Goal: Check status: Check status

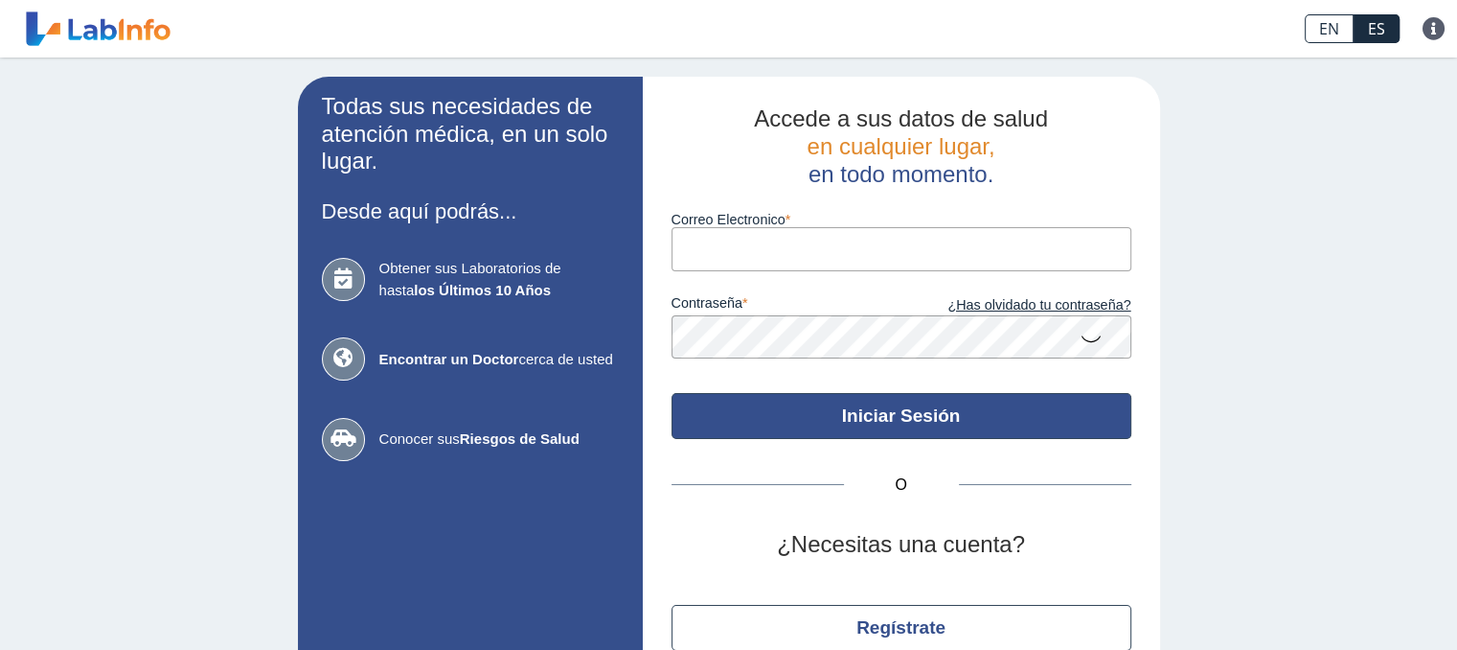
type input "[EMAIL_ADDRESS][DOMAIN_NAME]"
click at [870, 418] on button "Iniciar Sesión" at bounding box center [902, 416] width 460 height 46
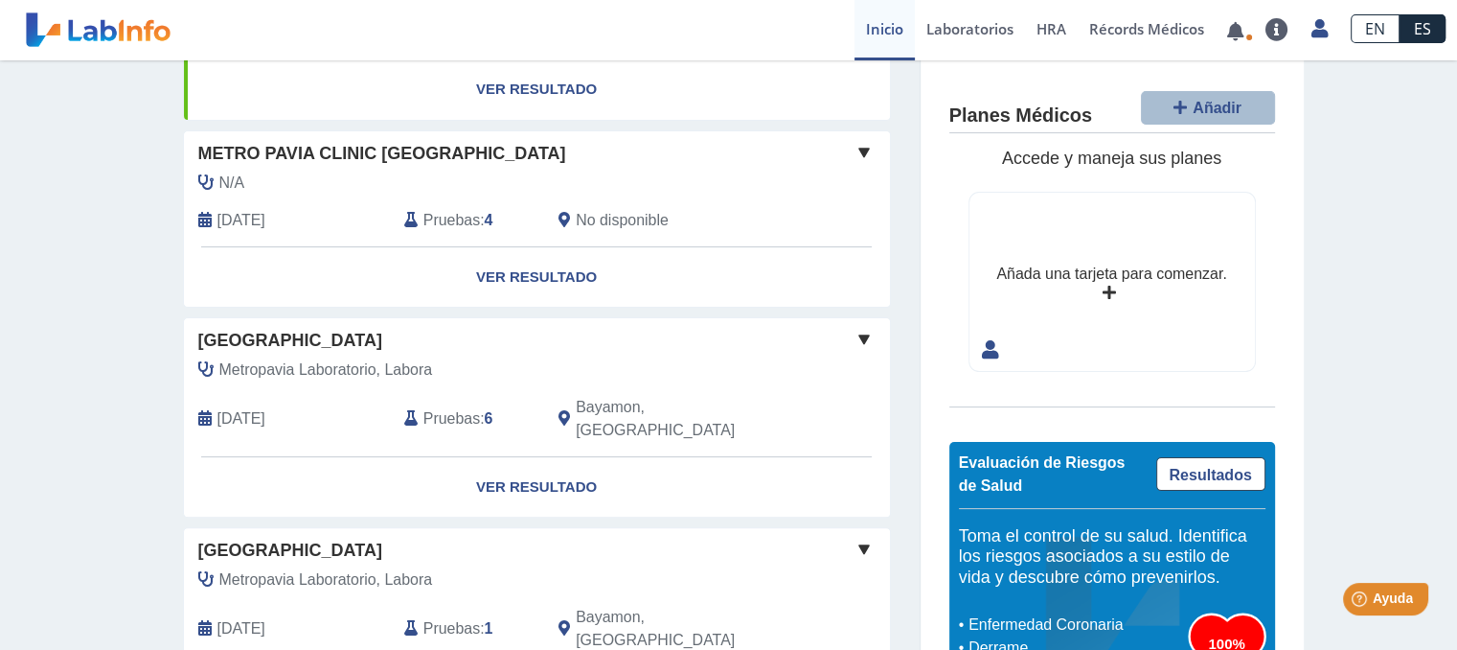
scroll to position [476, 0]
click at [498, 456] on link "Ver Resultado" at bounding box center [537, 486] width 706 height 60
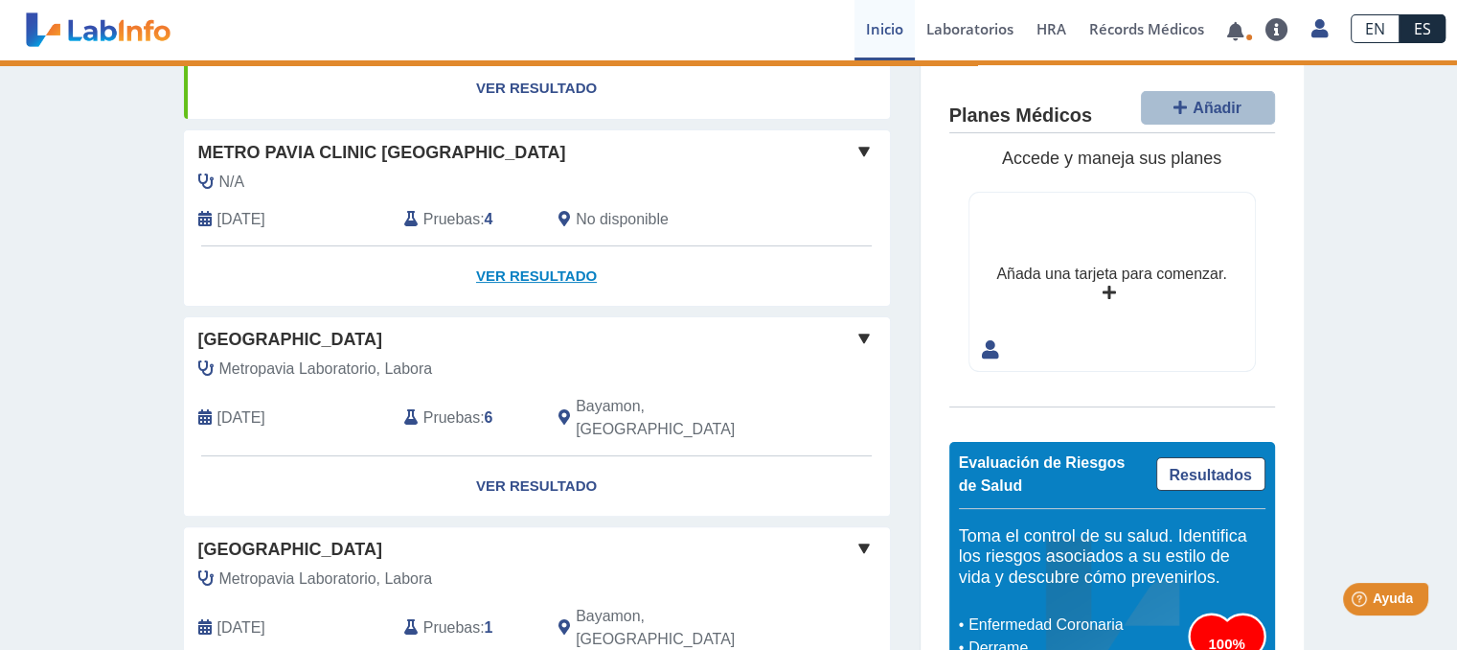
click at [506, 246] on link "Ver Resultado" at bounding box center [537, 276] width 706 height 60
click at [561, 256] on link "Ver Resultado" at bounding box center [537, 276] width 706 height 60
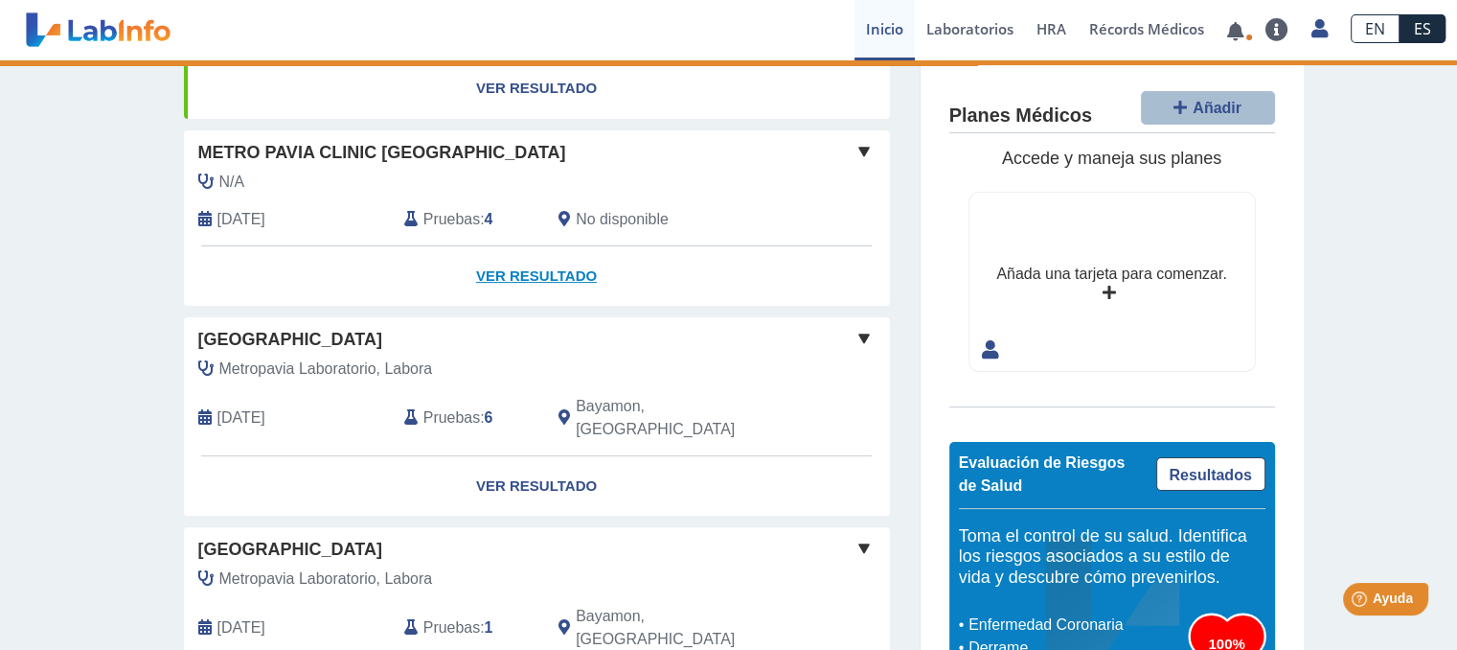
click at [565, 246] on link "Ver Resultado" at bounding box center [537, 276] width 706 height 60
click at [562, 247] on link "Ver Resultado" at bounding box center [537, 276] width 706 height 60
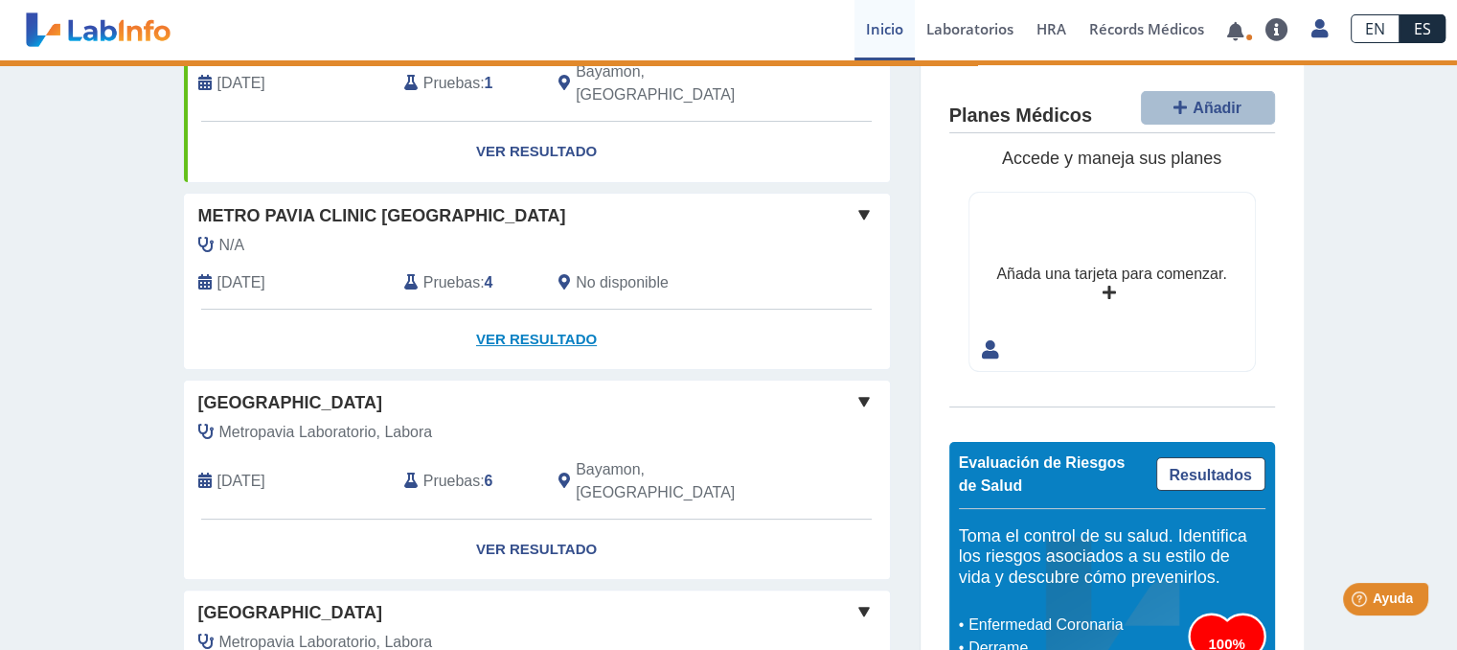
scroll to position [274, 0]
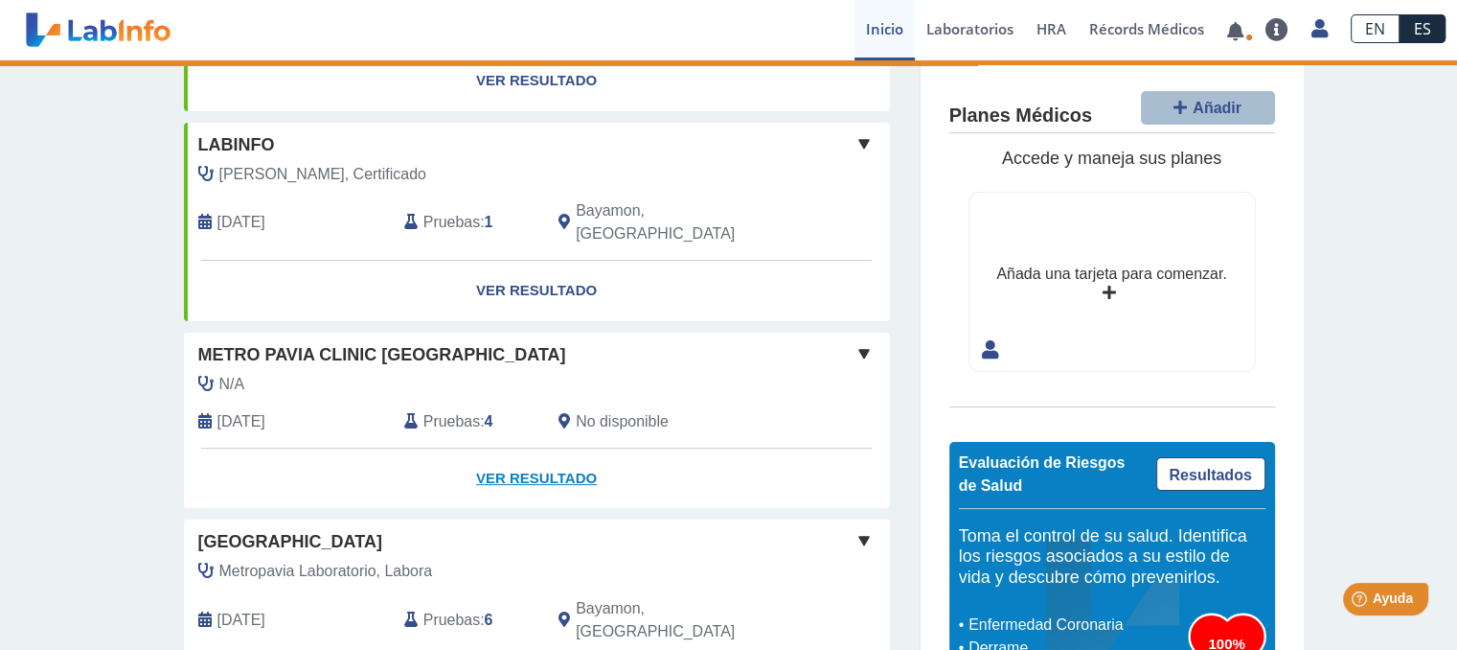
click at [556, 452] on link "Ver Resultado" at bounding box center [537, 478] width 706 height 60
click at [551, 448] on link "Ver Resultado" at bounding box center [537, 478] width 706 height 60
click at [548, 448] on link "Ver Resultado" at bounding box center [537, 478] width 706 height 60
click at [853, 342] on span at bounding box center [864, 353] width 23 height 23
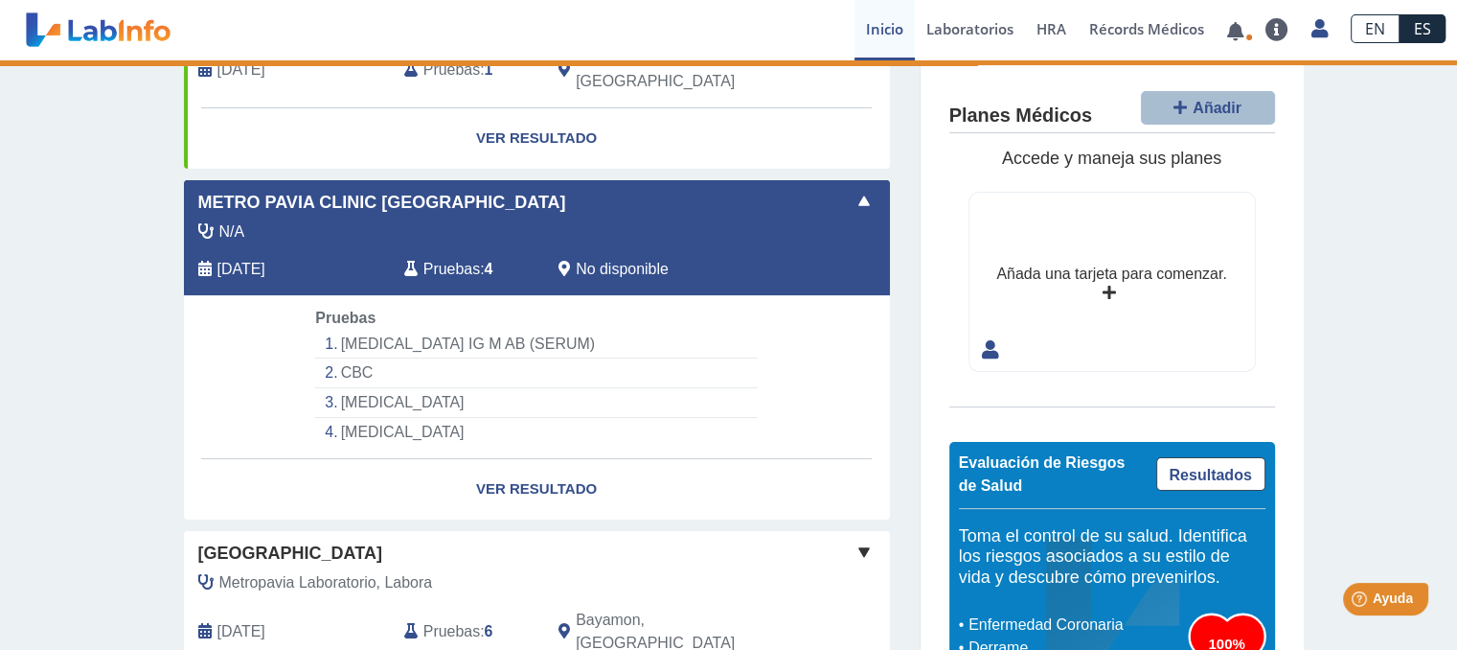
scroll to position [437, 0]
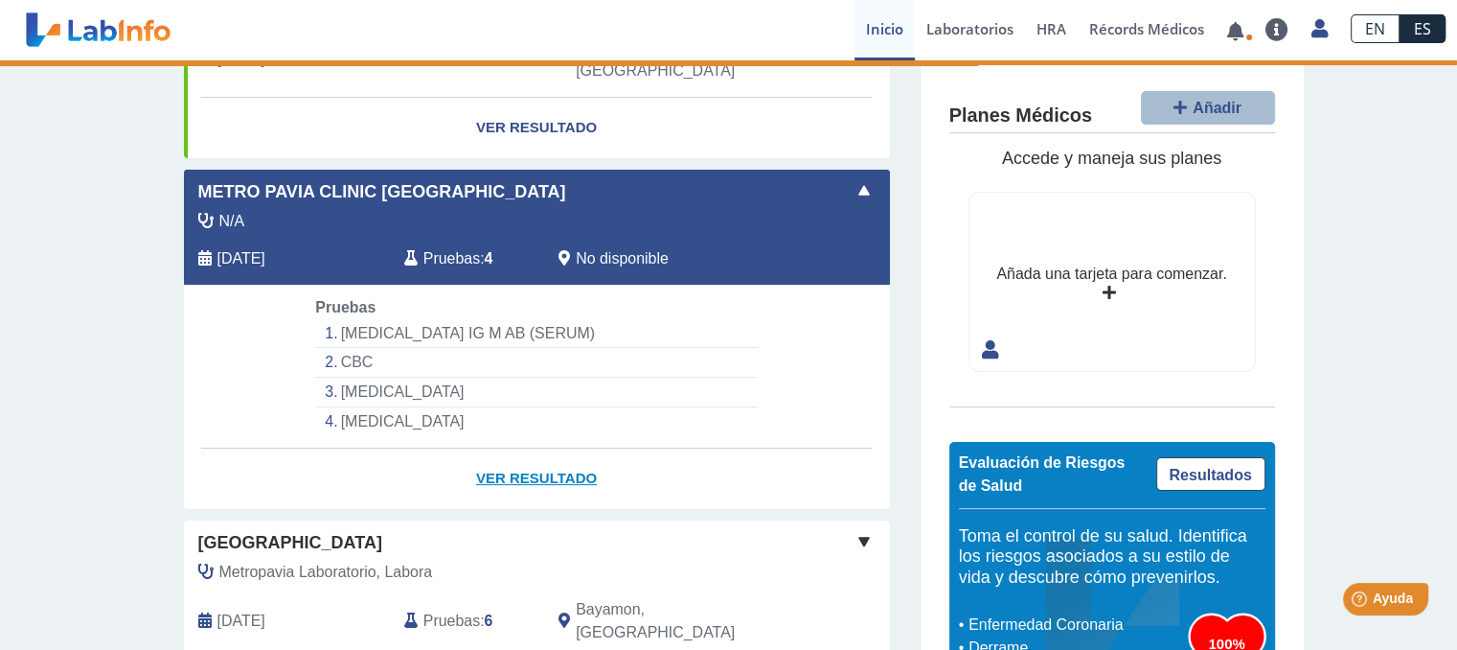
click at [571, 455] on link "Ver Resultado" at bounding box center [537, 478] width 706 height 60
click at [540, 448] on link "Ver Resultado" at bounding box center [537, 478] width 706 height 60
click at [543, 448] on link "Ver Resultado" at bounding box center [537, 478] width 706 height 60
click at [544, 448] on link "Ver Resultado" at bounding box center [537, 478] width 706 height 60
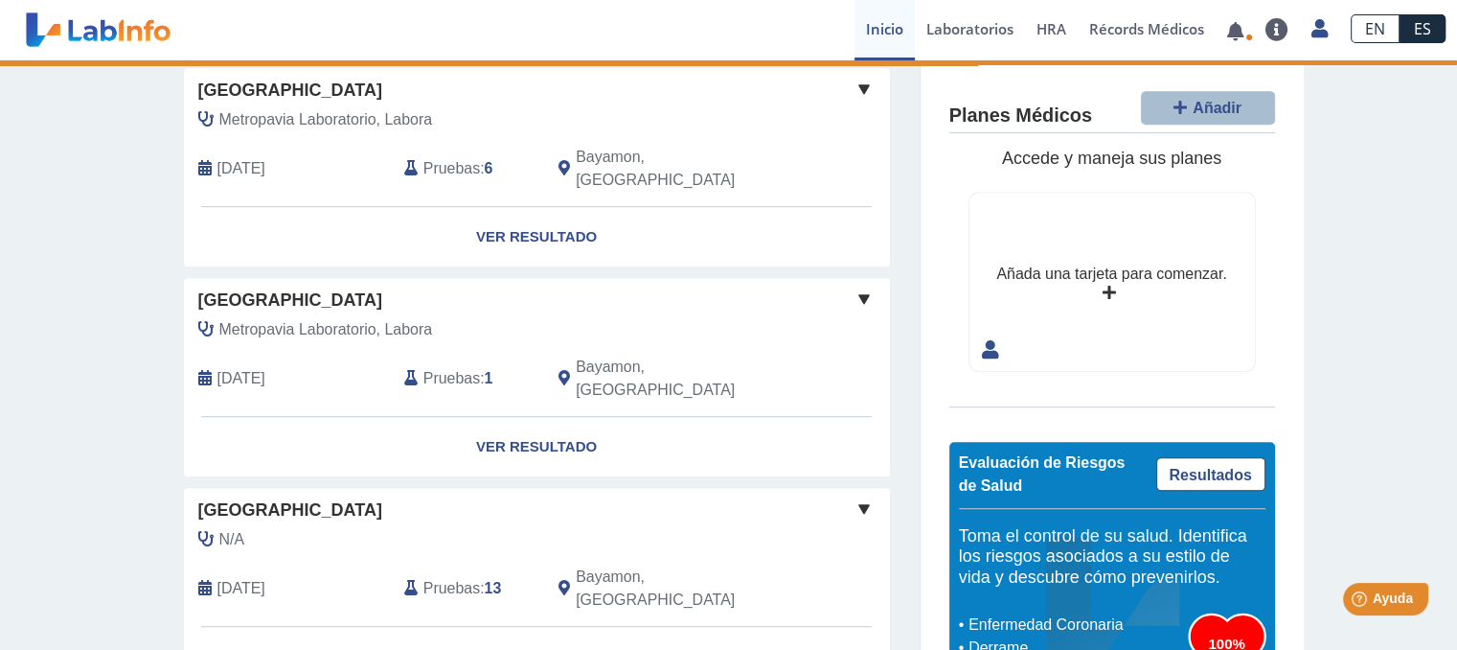
scroll to position [867, 0]
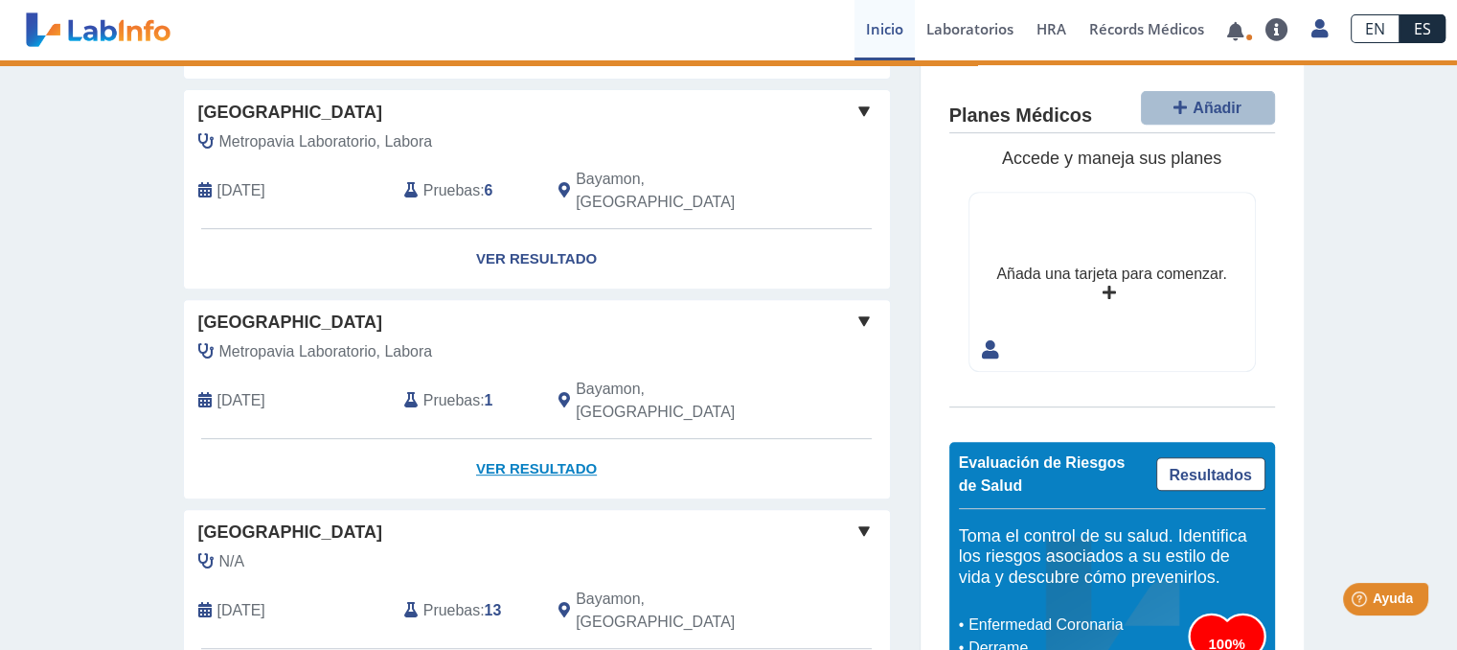
click at [716, 439] on link "Ver Resultado" at bounding box center [537, 469] width 706 height 60
click at [717, 439] on link "Ver Resultado" at bounding box center [537, 469] width 706 height 60
click at [708, 439] on link "Ver Resultado" at bounding box center [537, 469] width 706 height 60
click at [512, 439] on link "Ver Resultado" at bounding box center [537, 469] width 706 height 60
click at [555, 229] on link "Ver Resultado" at bounding box center [537, 259] width 706 height 60
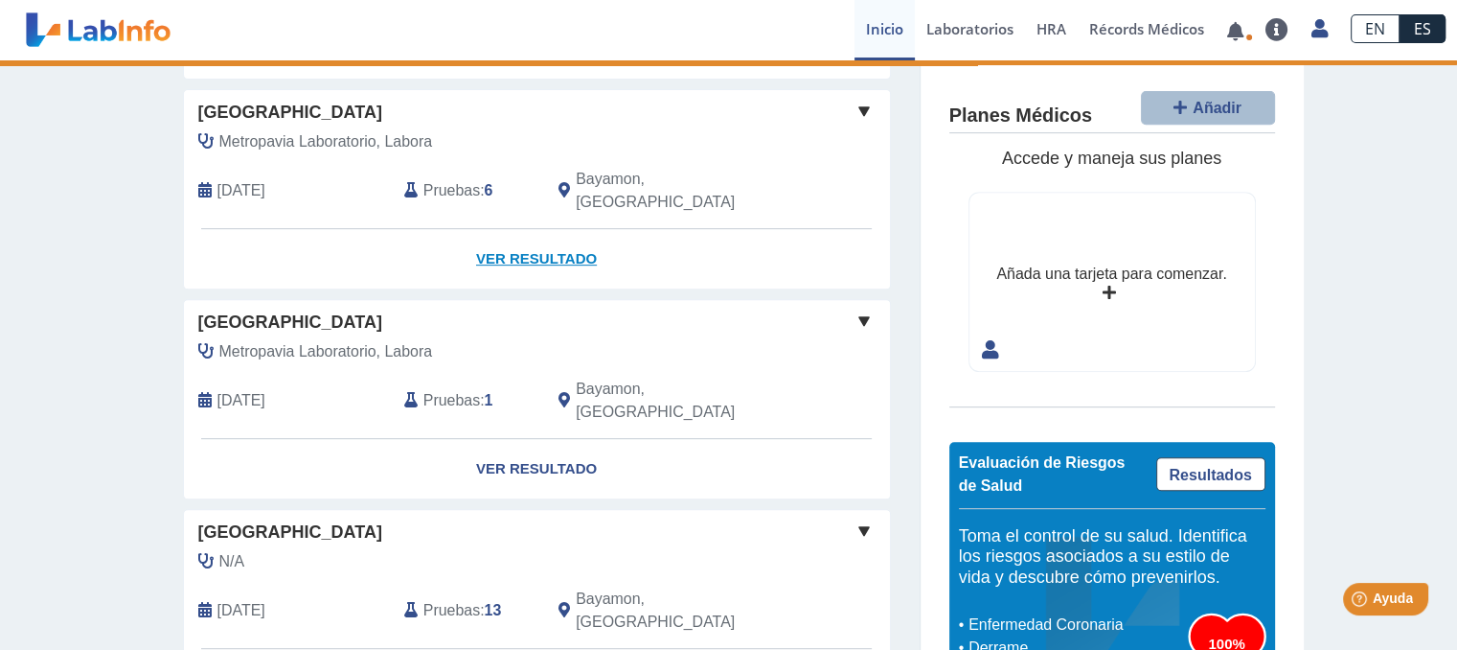
click at [575, 229] on link "Ver Resultado" at bounding box center [537, 259] width 706 height 60
click at [581, 229] on link "Ver Resultado" at bounding box center [537, 259] width 706 height 60
click at [574, 229] on link "Ver Resultado" at bounding box center [537, 259] width 706 height 60
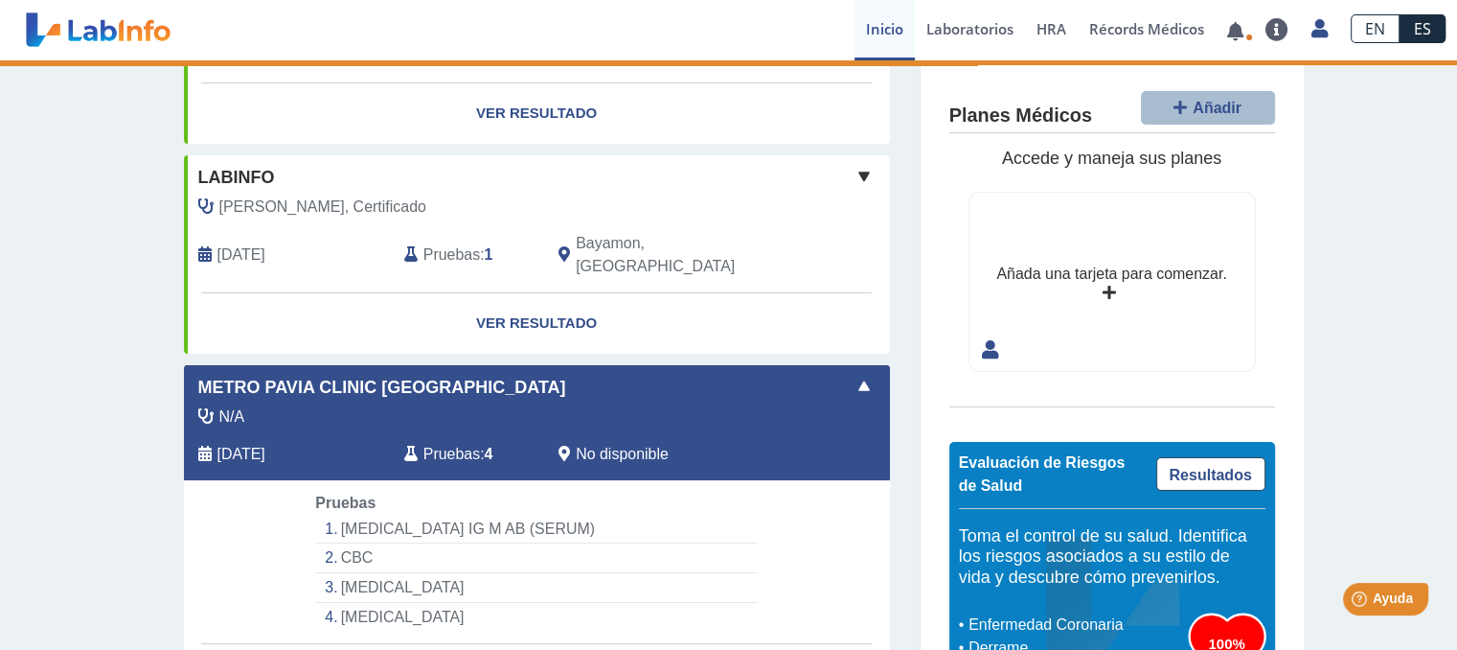
scroll to position [234, 0]
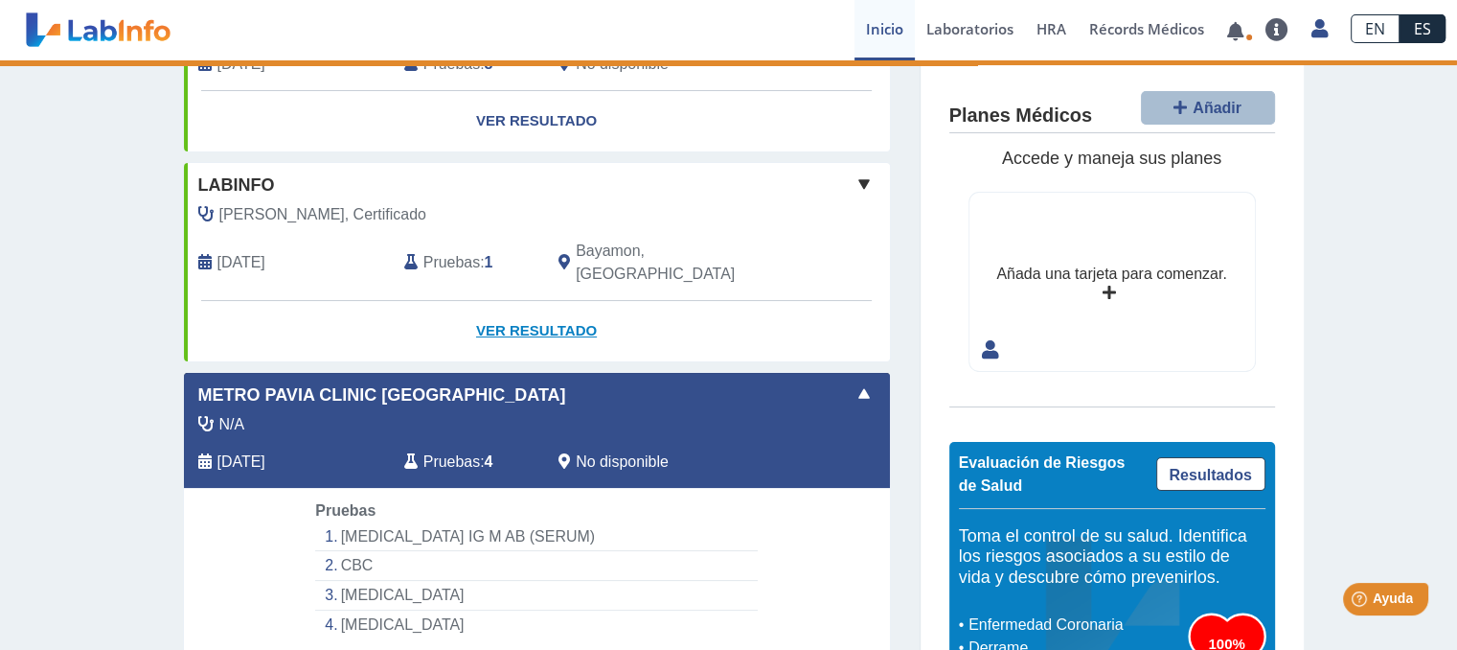
click at [569, 301] on link "Ver Resultado" at bounding box center [537, 331] width 706 height 60
click at [564, 315] on link "Ver Resultado" at bounding box center [537, 331] width 706 height 60
click at [558, 321] on link "Ver Resultado" at bounding box center [537, 331] width 706 height 60
click at [555, 312] on link "Ver Resultado" at bounding box center [537, 331] width 706 height 60
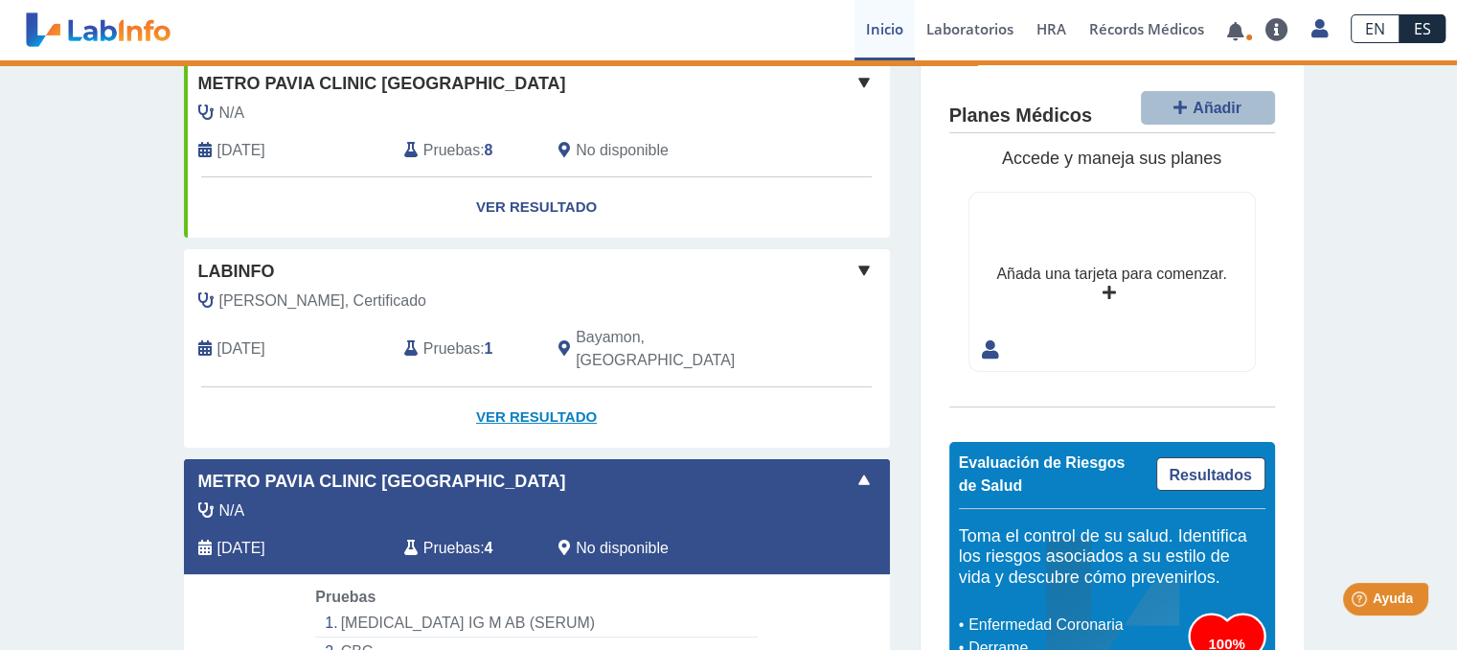
scroll to position [0, 0]
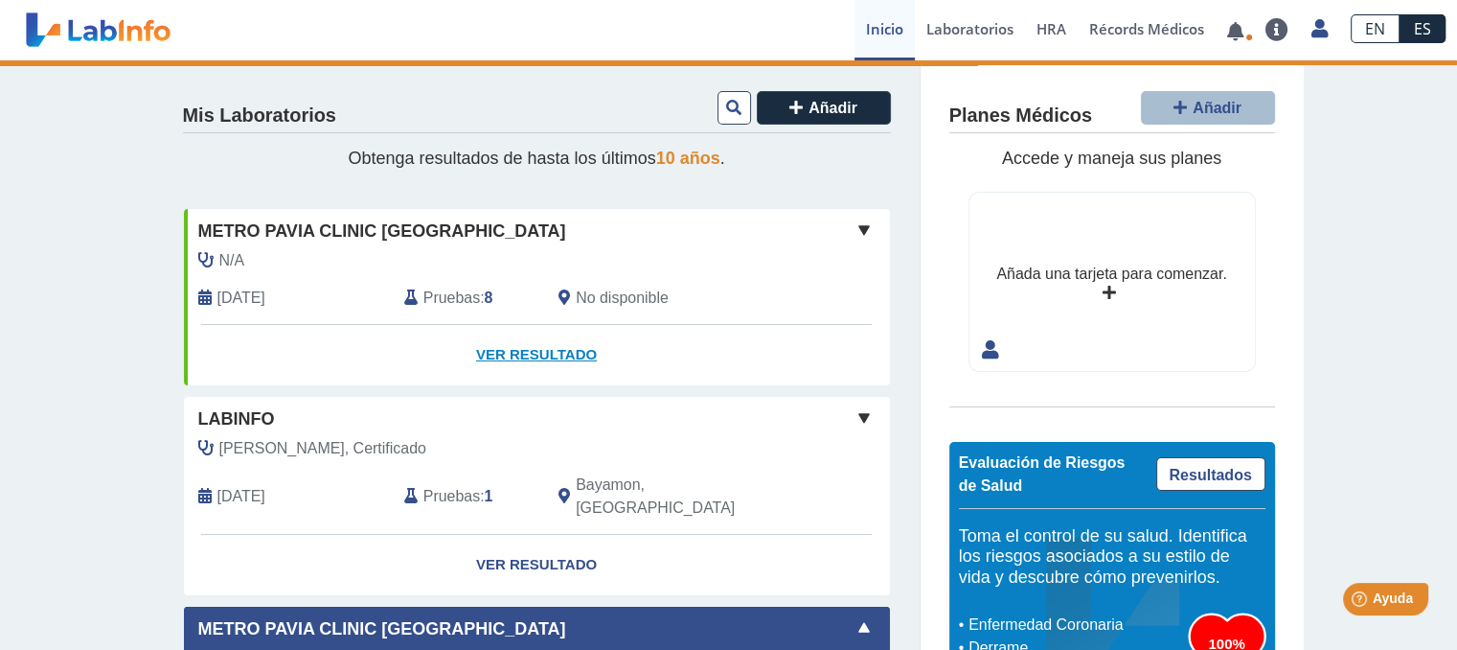
click at [563, 353] on link "Ver Resultado" at bounding box center [537, 355] width 706 height 60
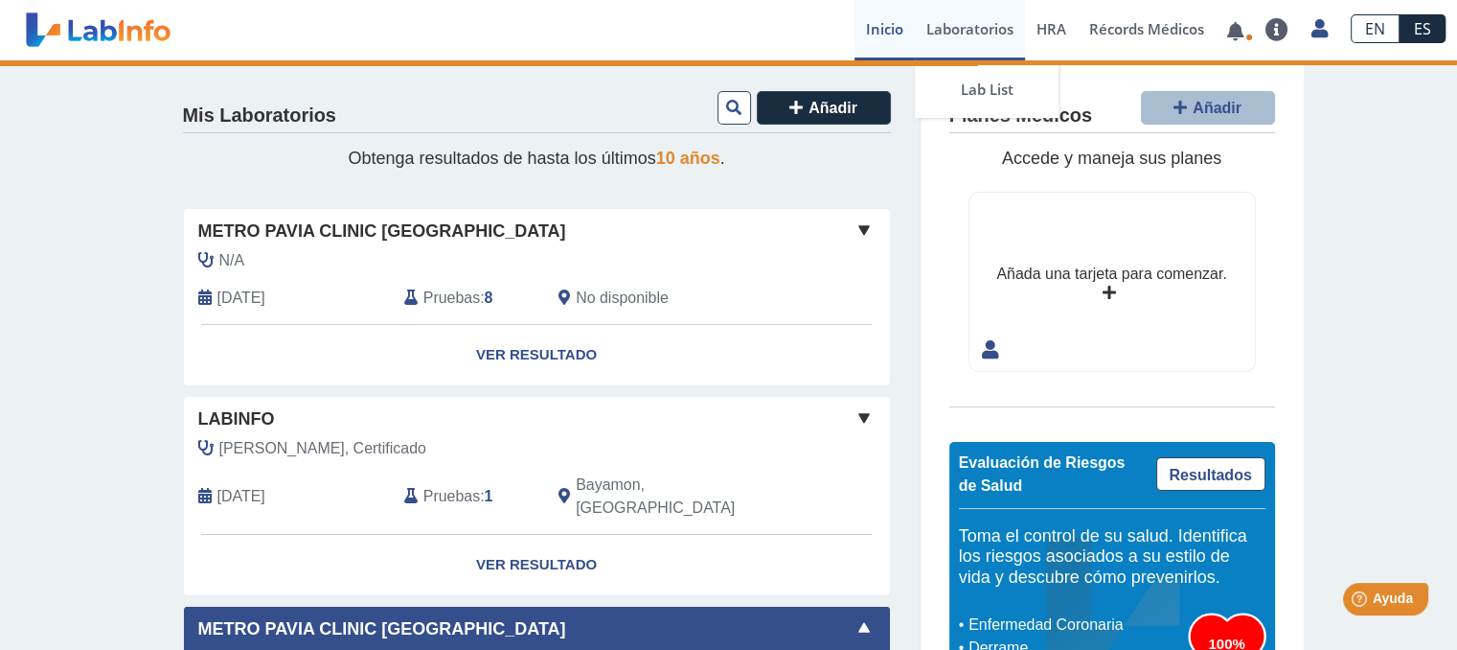
click at [984, 46] on link "Laboratorios" at bounding box center [970, 30] width 110 height 60
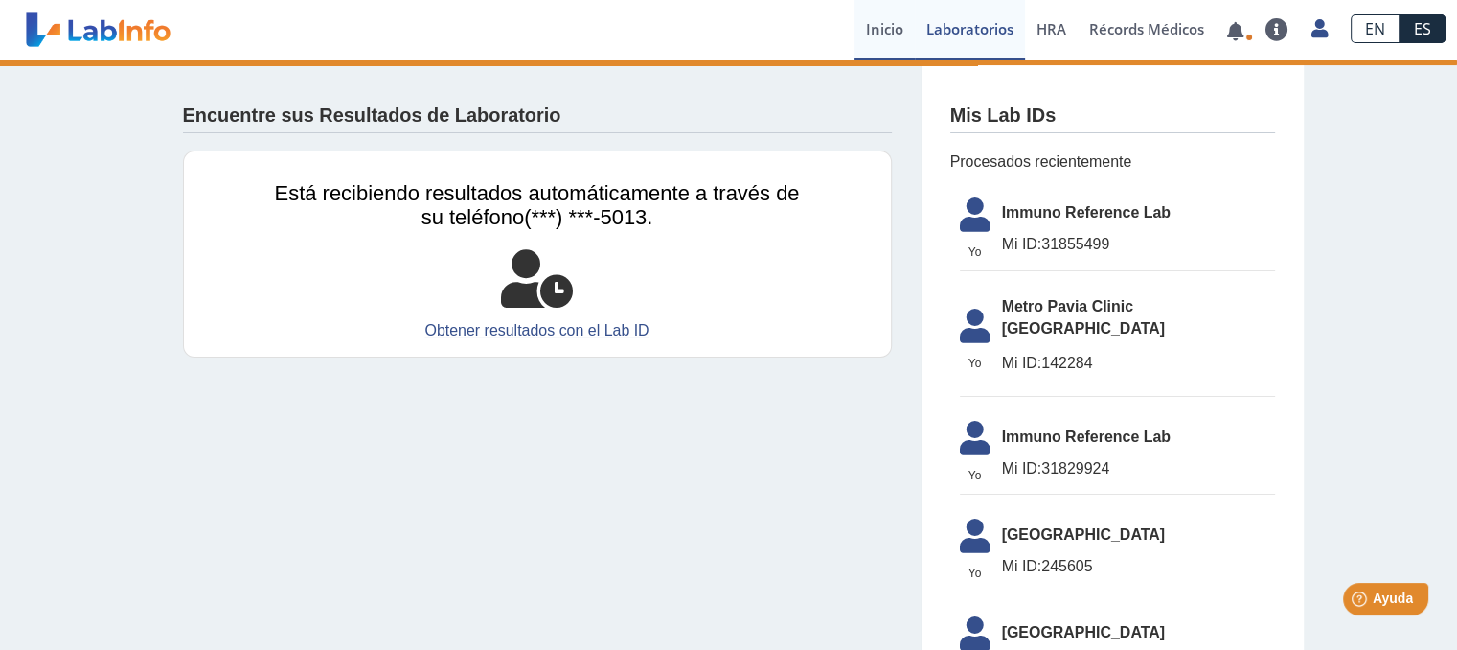
click at [904, 29] on link "Inicio" at bounding box center [885, 30] width 60 height 60
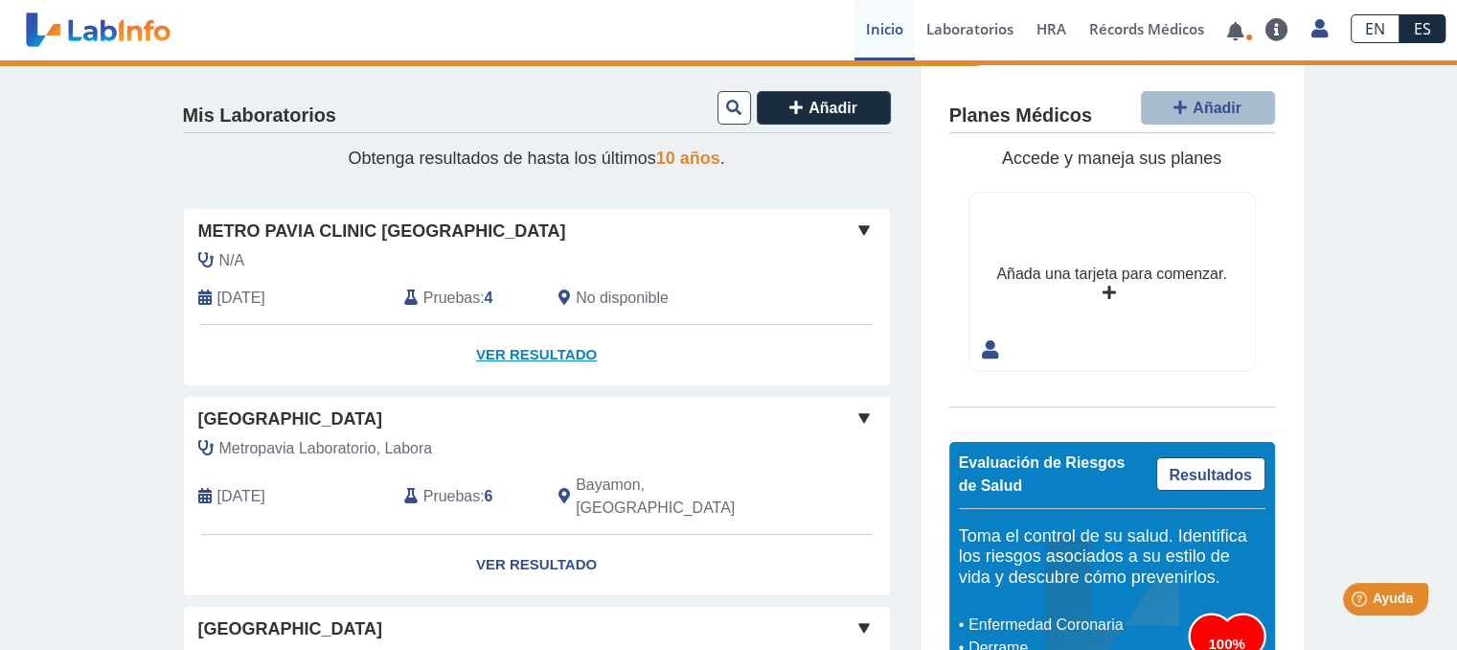
click at [558, 361] on link "Ver Resultado" at bounding box center [537, 355] width 706 height 60
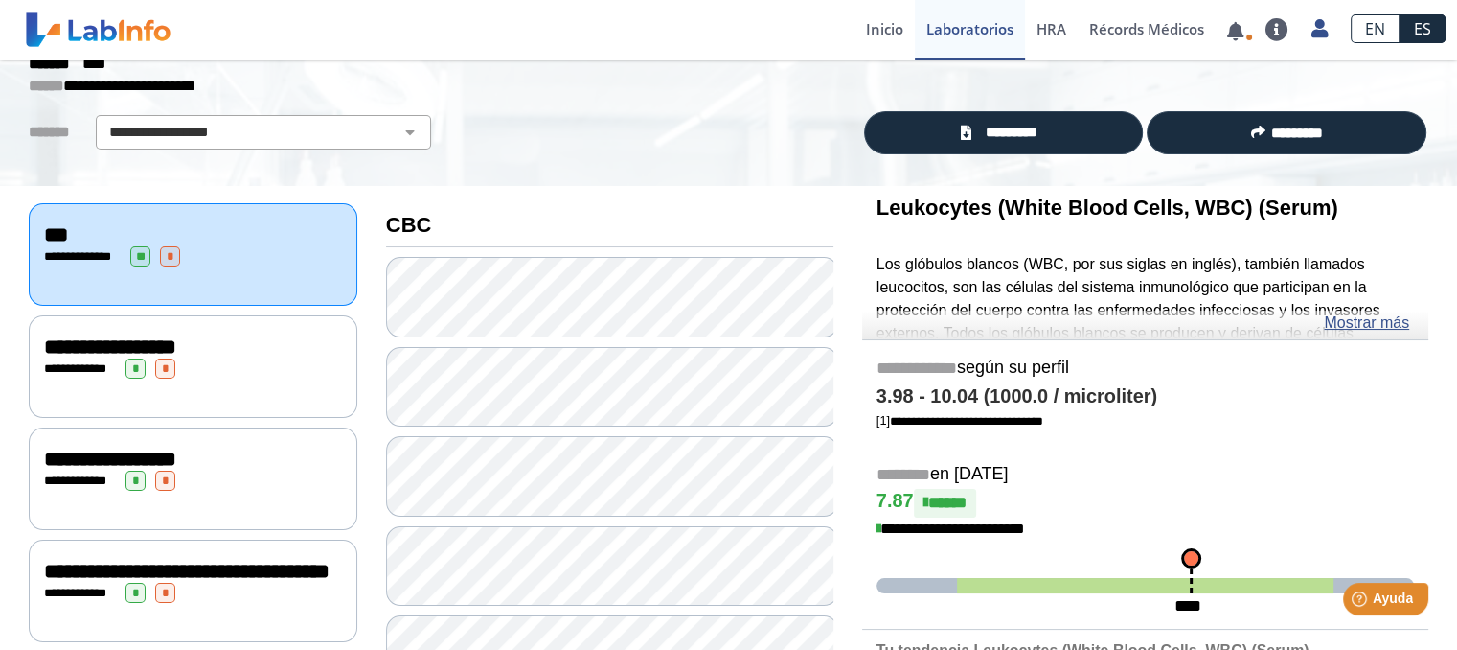
scroll to position [82, 0]
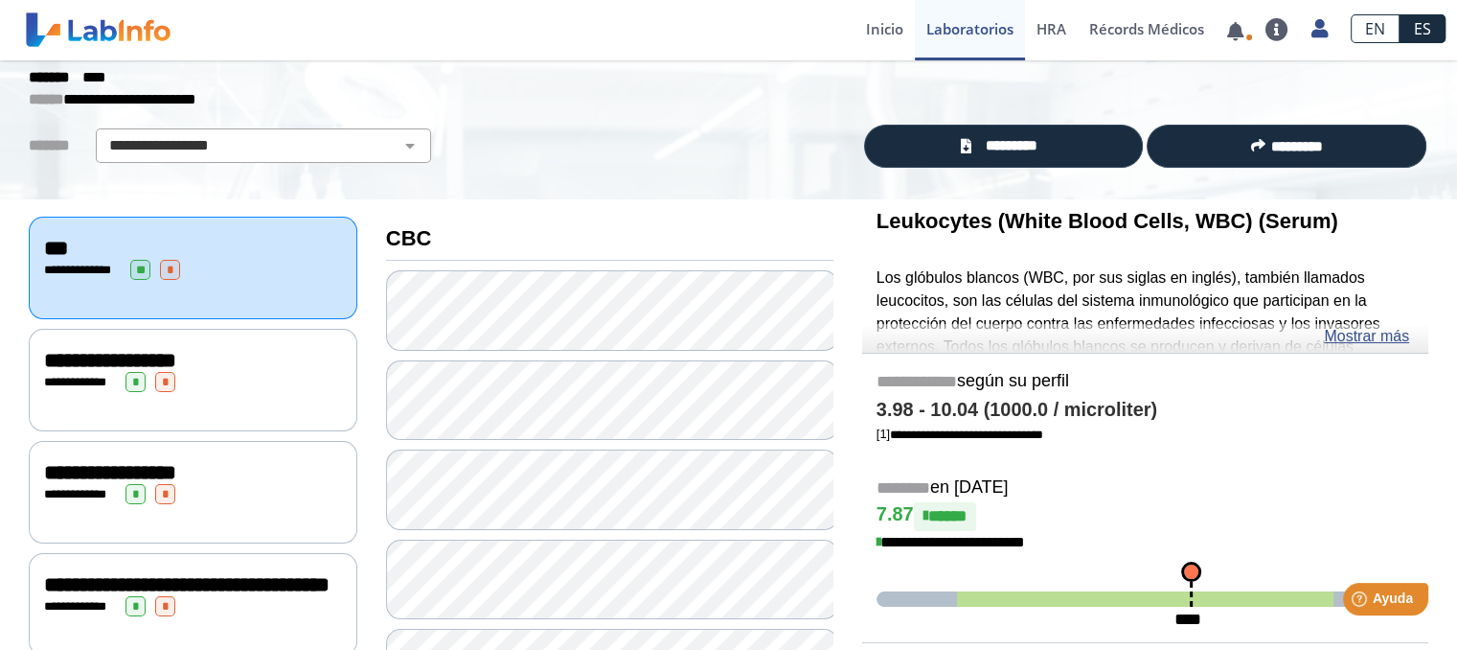
click at [76, 376] on span "**********" at bounding box center [80, 382] width 53 height 12
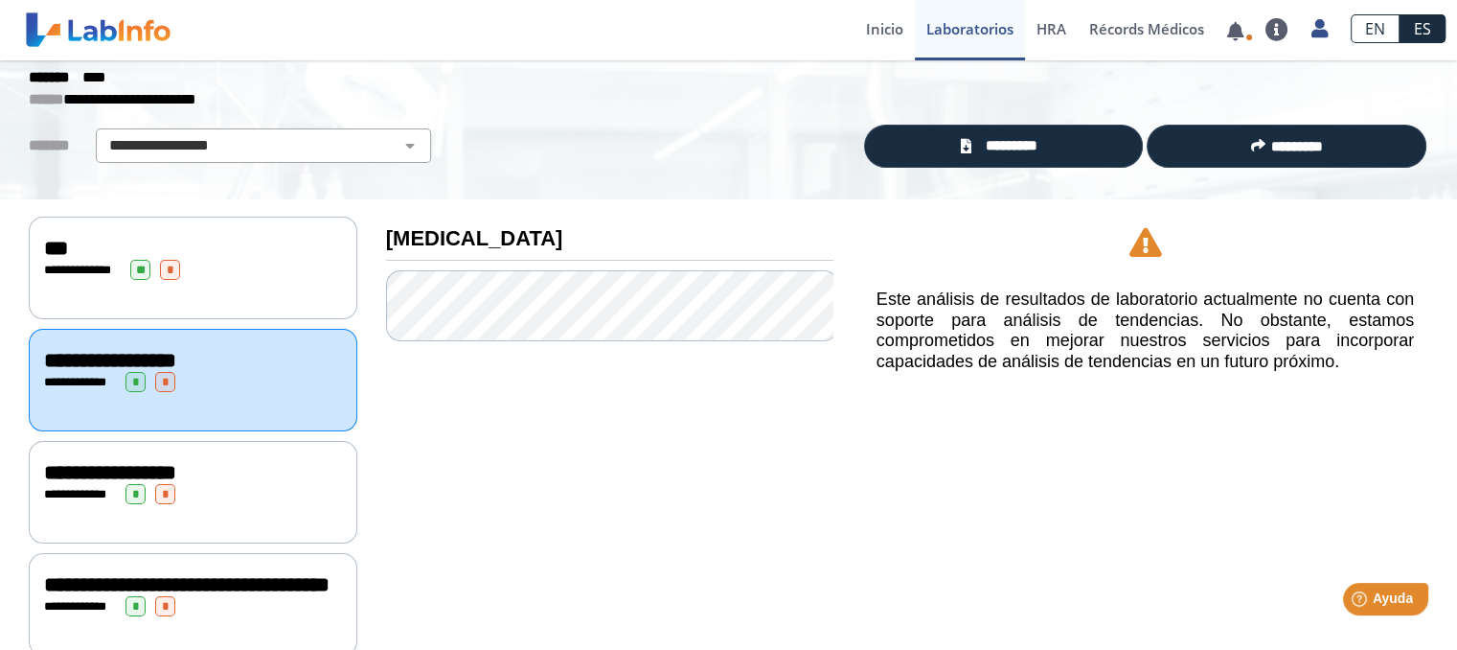
click at [89, 488] on span "**********" at bounding box center [80, 494] width 53 height 12
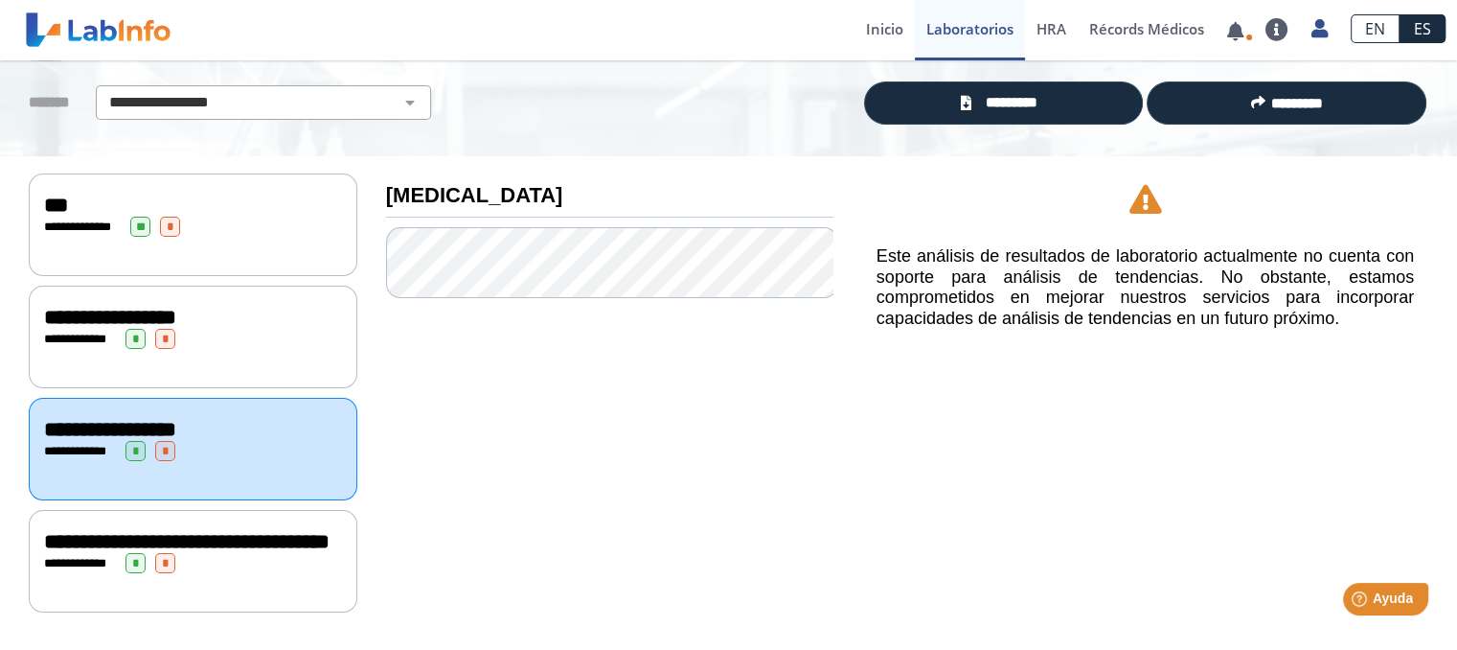
scroll to position [138, 0]
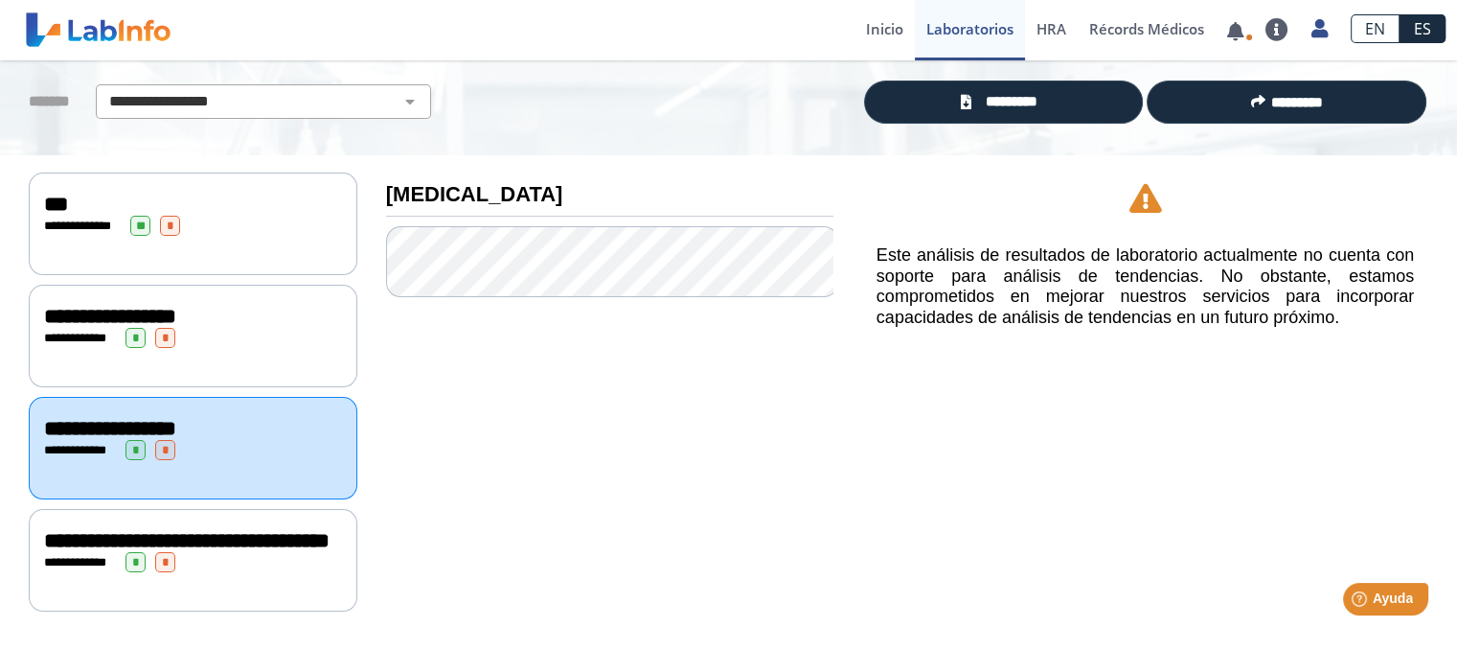
click at [65, 552] on div "**********" at bounding box center [193, 562] width 298 height 20
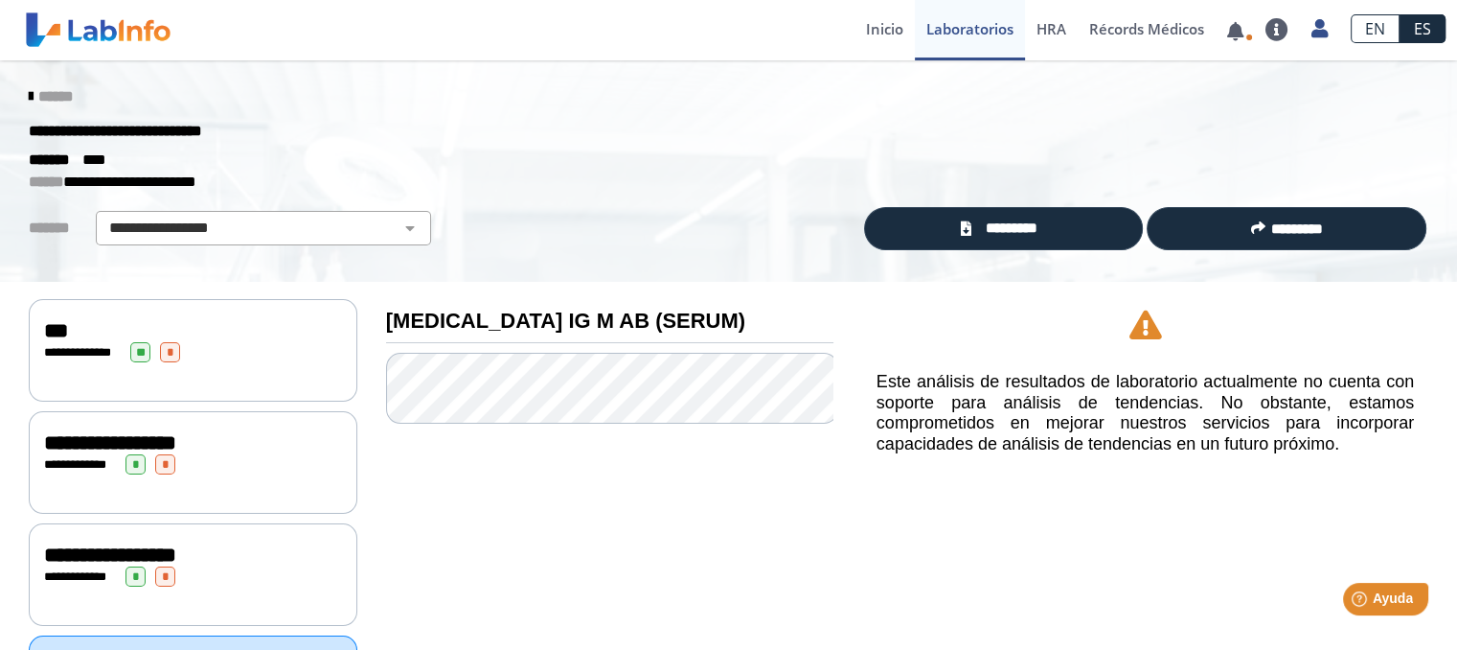
click at [236, 343] on div "**********" at bounding box center [193, 352] width 298 height 20
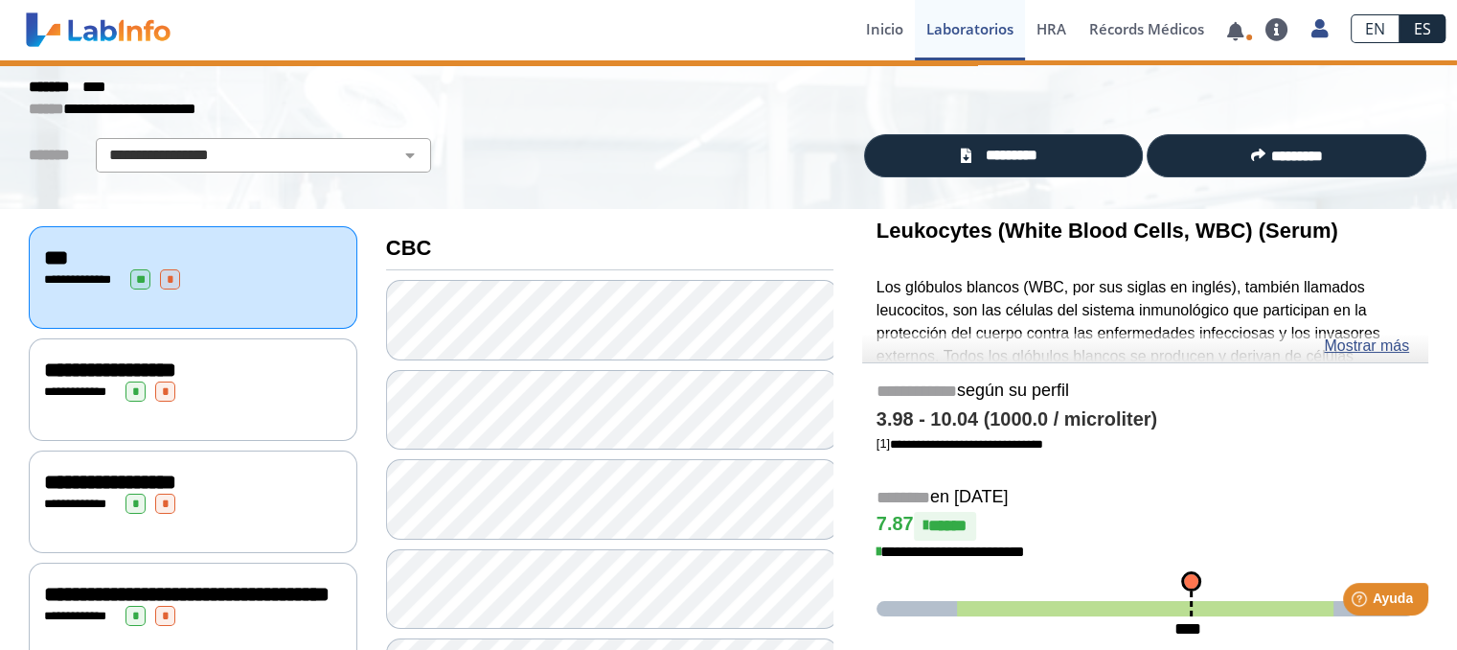
scroll to position [115, 0]
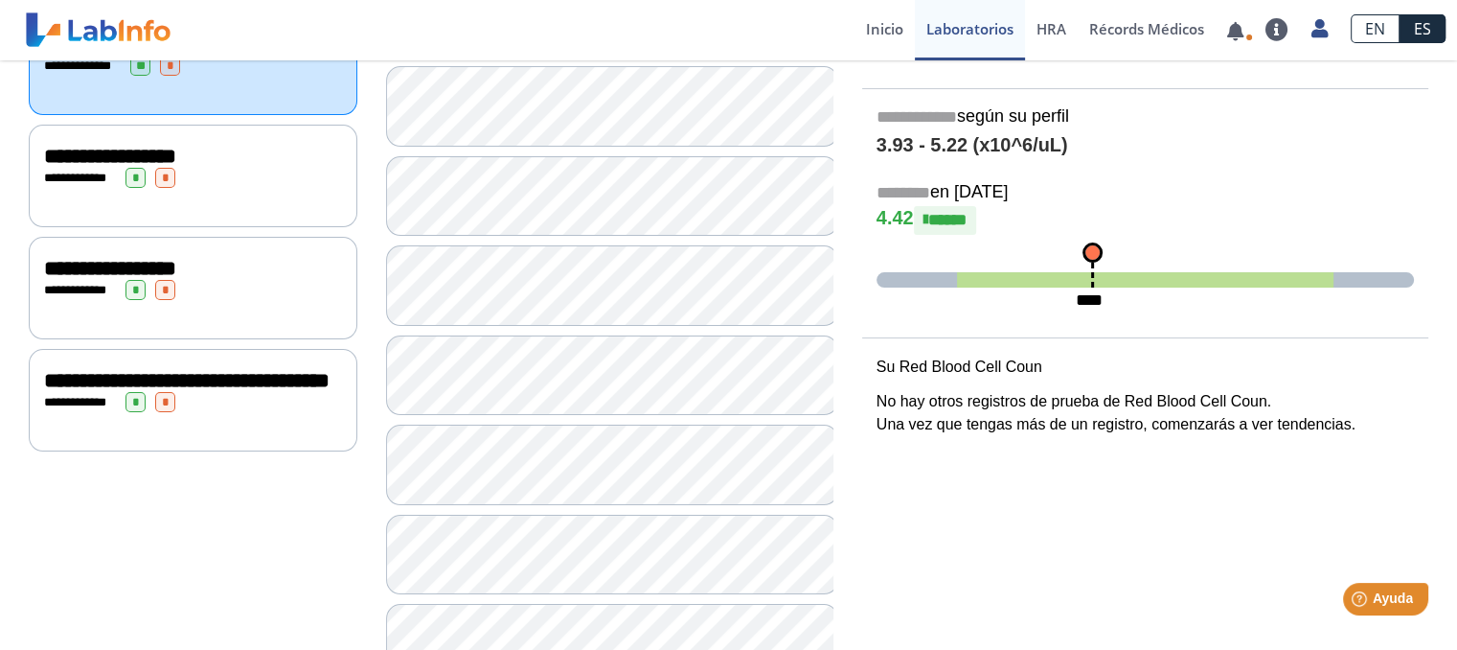
scroll to position [284, 0]
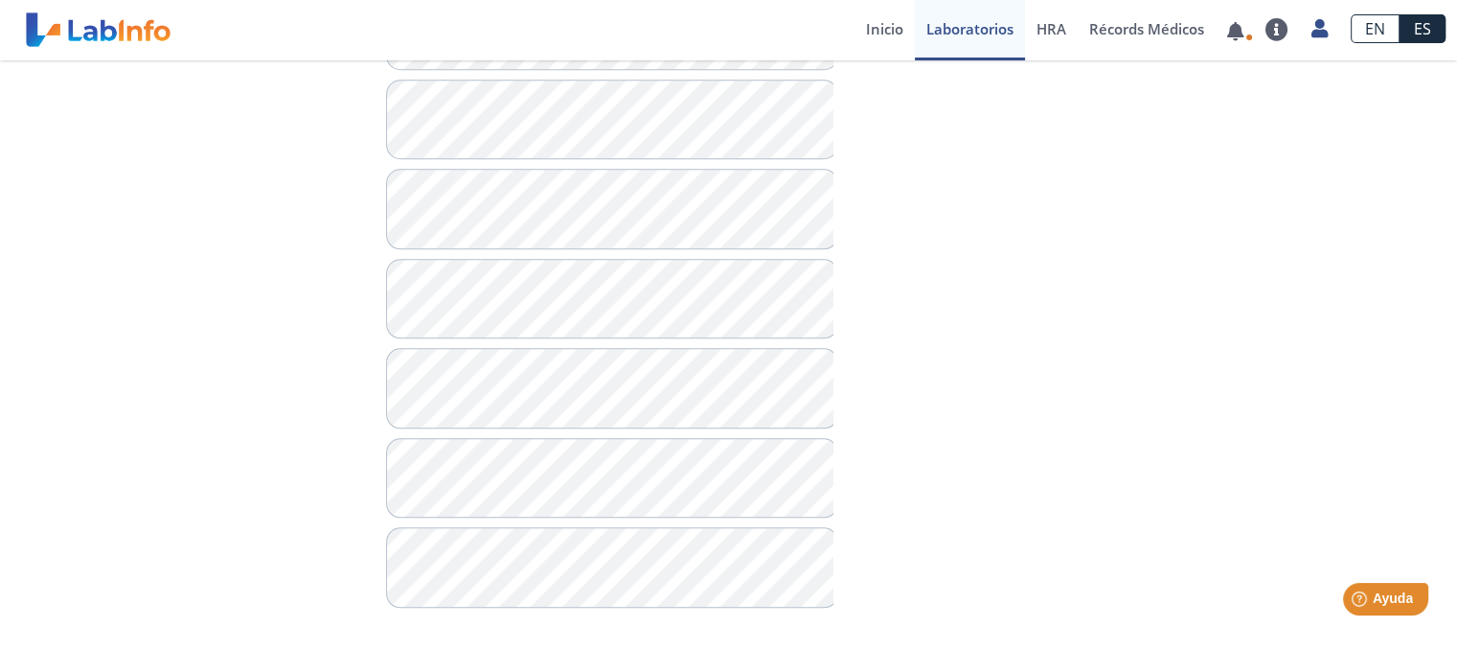
scroll to position [1803, 0]
click at [1064, 25] on span "HRA" at bounding box center [1052, 28] width 30 height 19
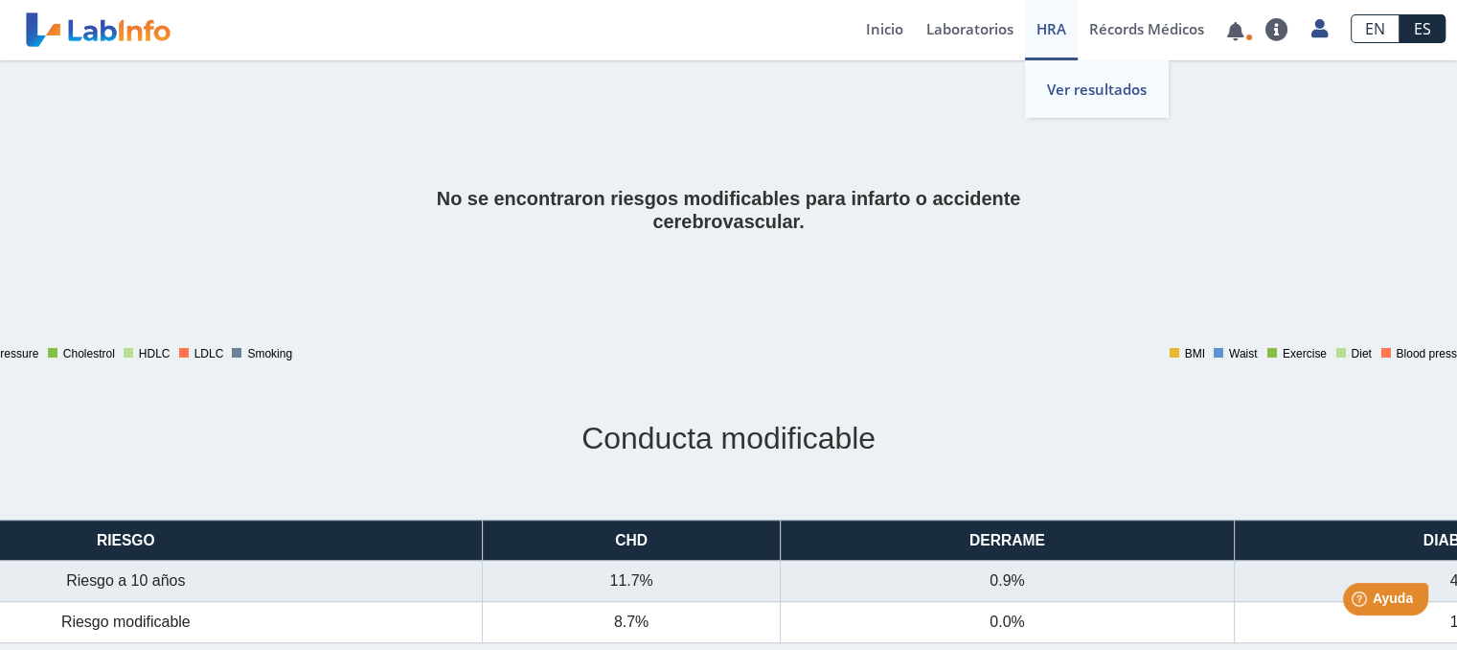
scroll to position [1011, 0]
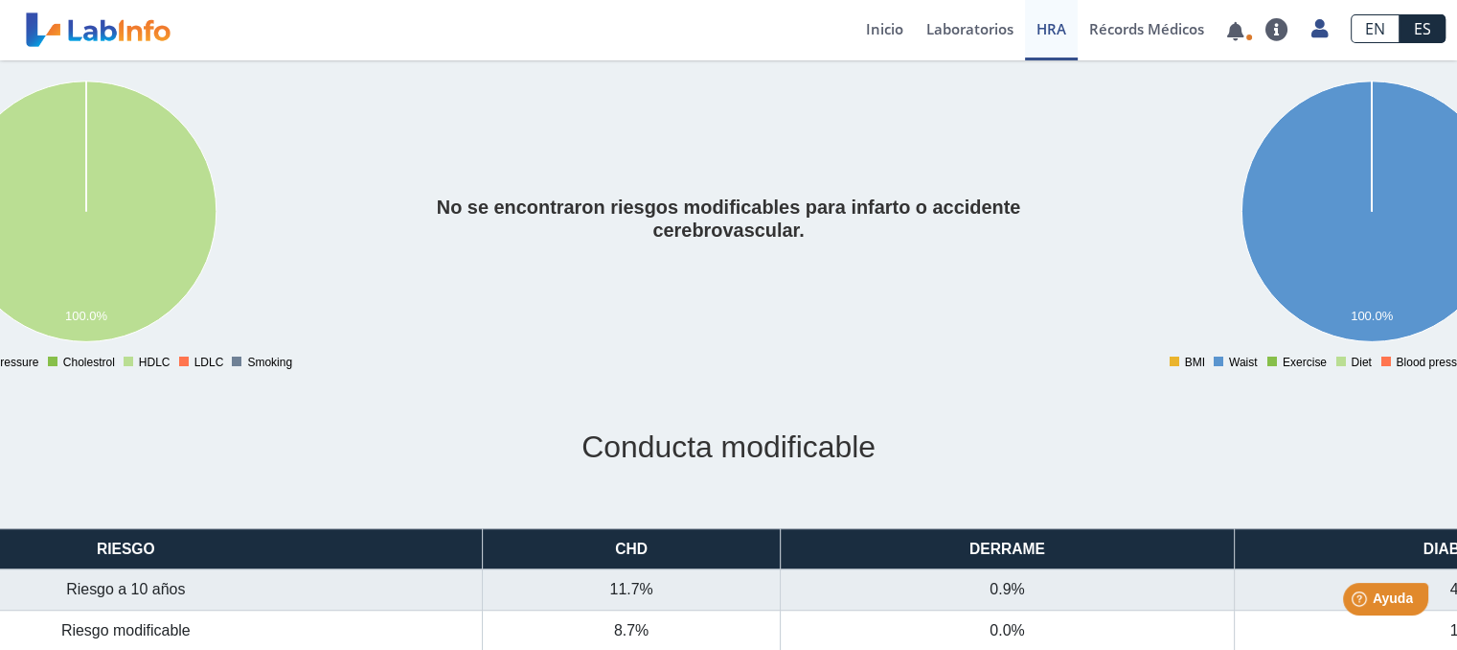
click at [1345, 209] on icon at bounding box center [1372, 210] width 261 height 261
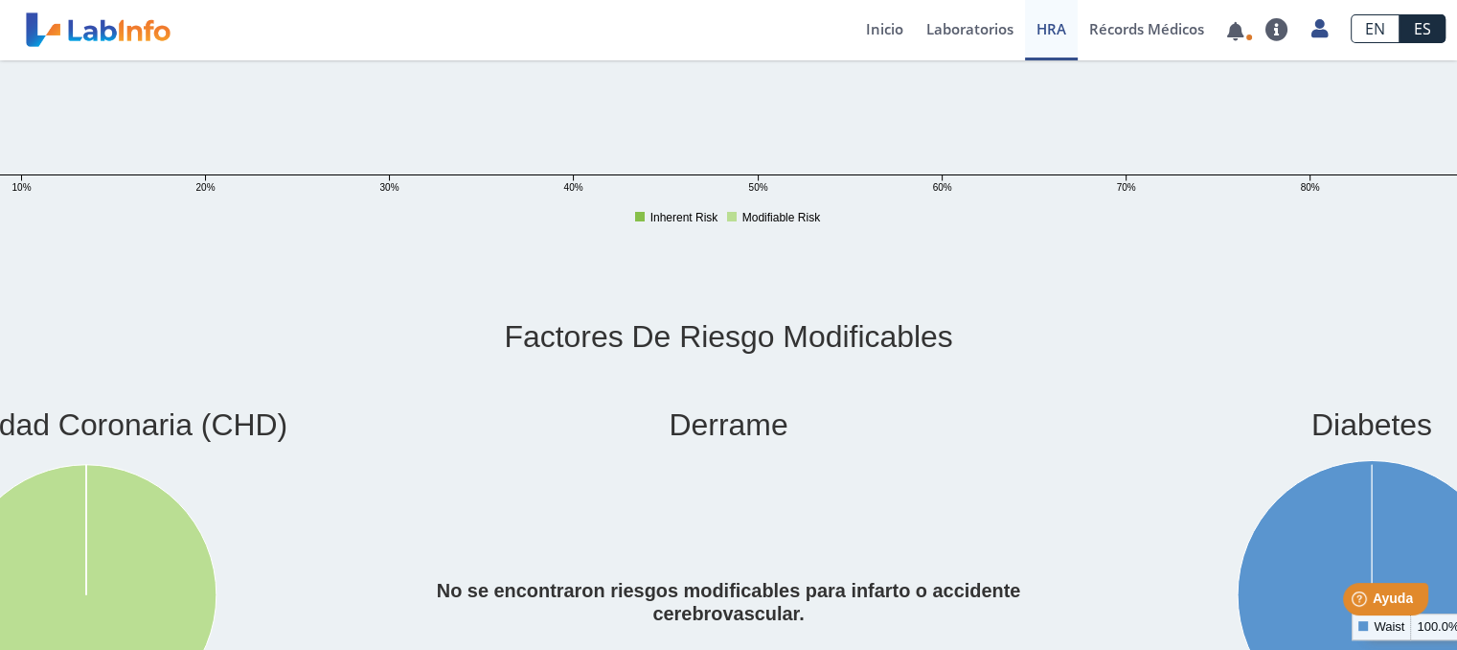
scroll to position [621, 0]
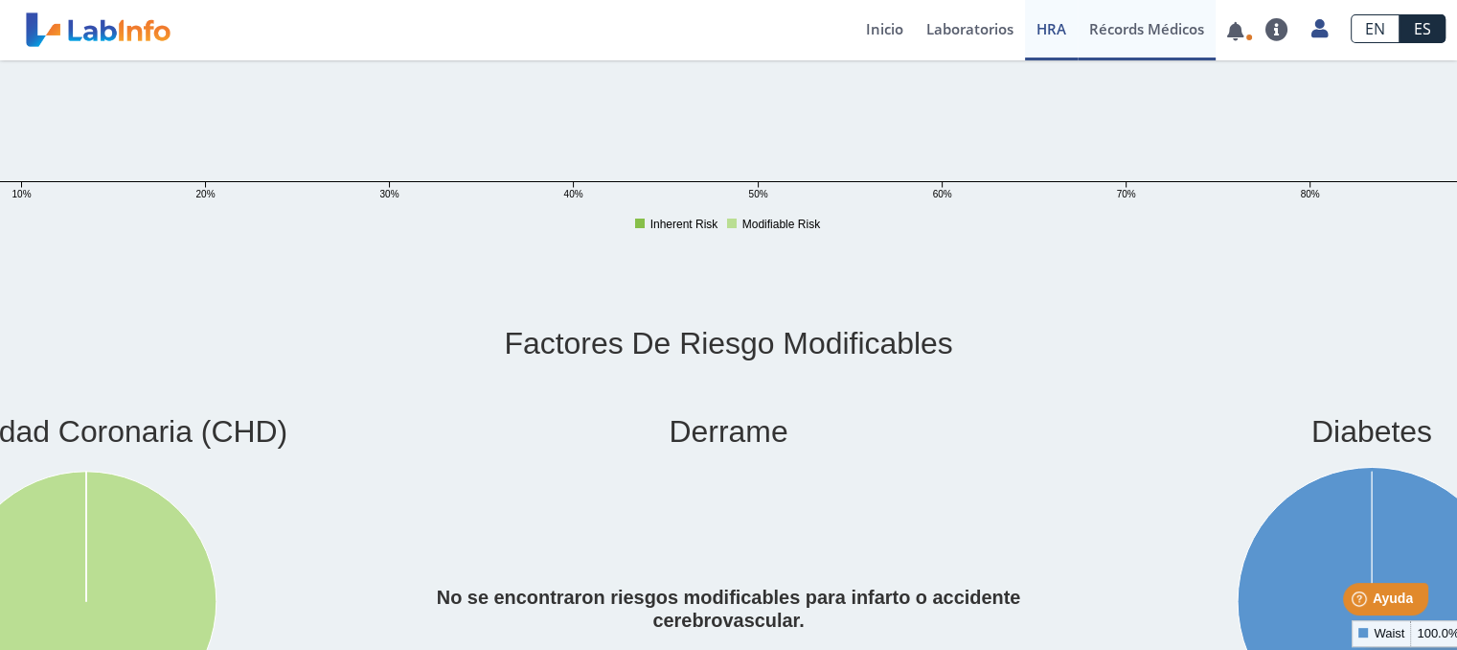
click at [1182, 42] on link "Récords Médicos" at bounding box center [1147, 30] width 138 height 60
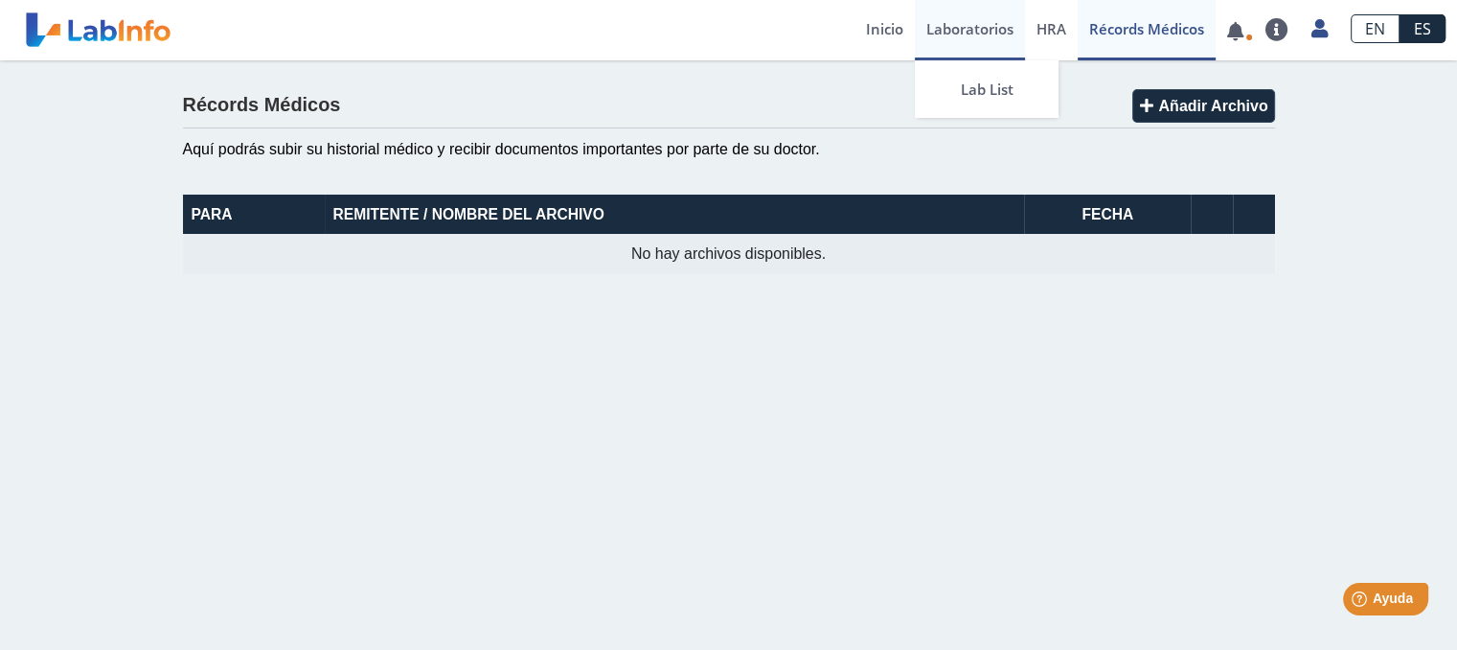
click at [915, 34] on link "Laboratorios" at bounding box center [970, 30] width 110 height 60
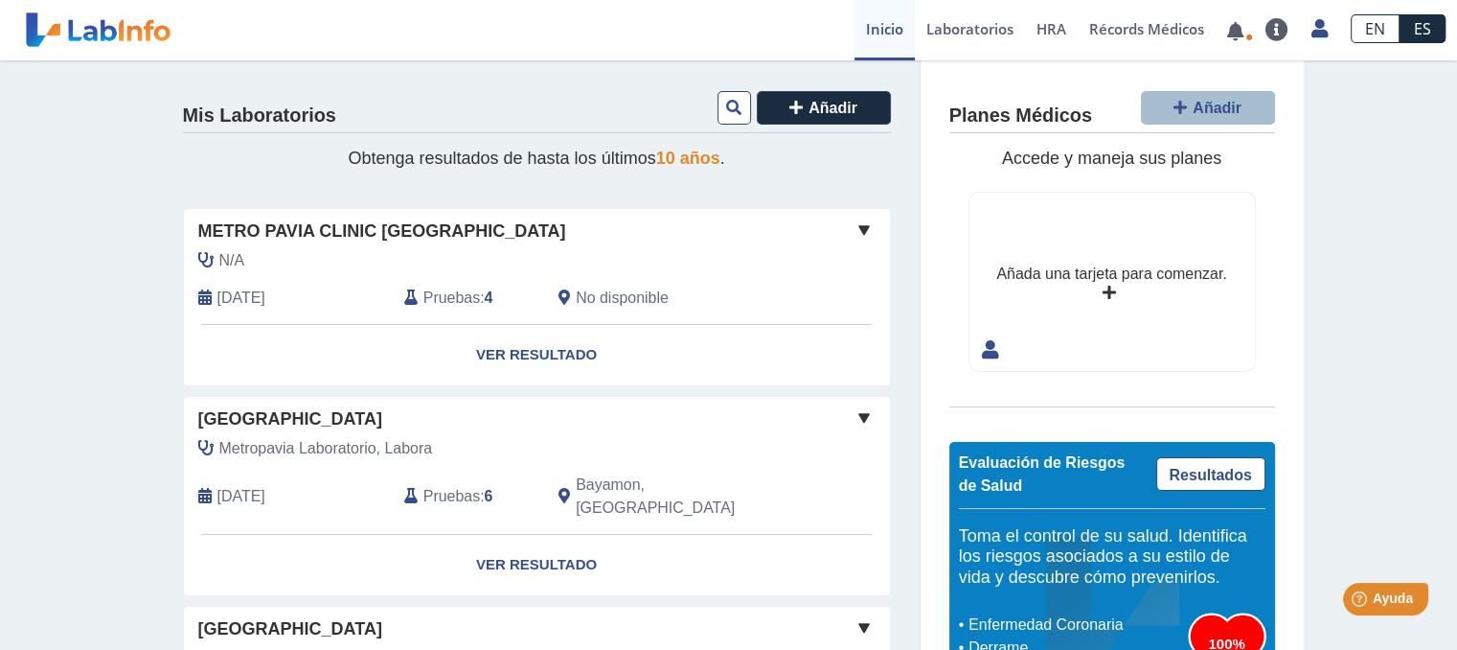
click at [802, 280] on div "Yo Yo" at bounding box center [831, 286] width 58 height 75
click at [744, 354] on link "Ver Resultado" at bounding box center [537, 355] width 706 height 60
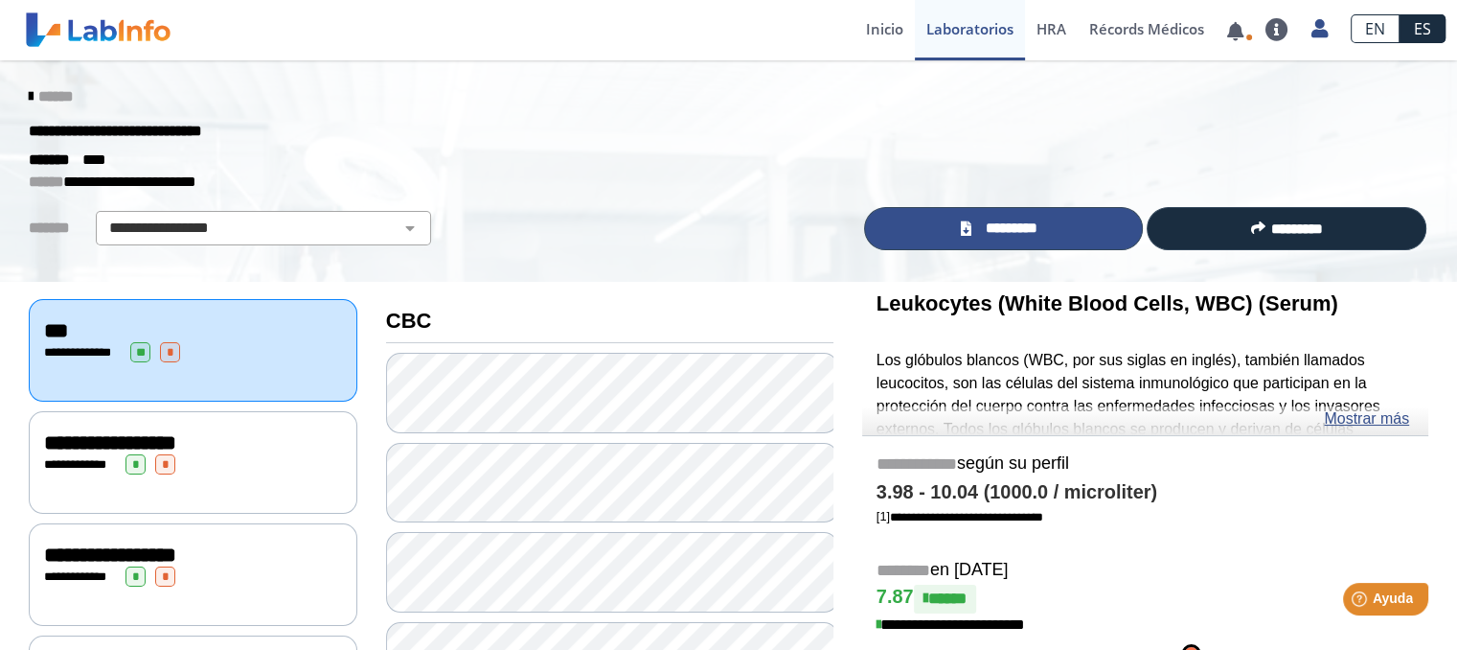
click at [997, 232] on span "*********" at bounding box center [1011, 229] width 70 height 22
